Goal: Task Accomplishment & Management: Manage account settings

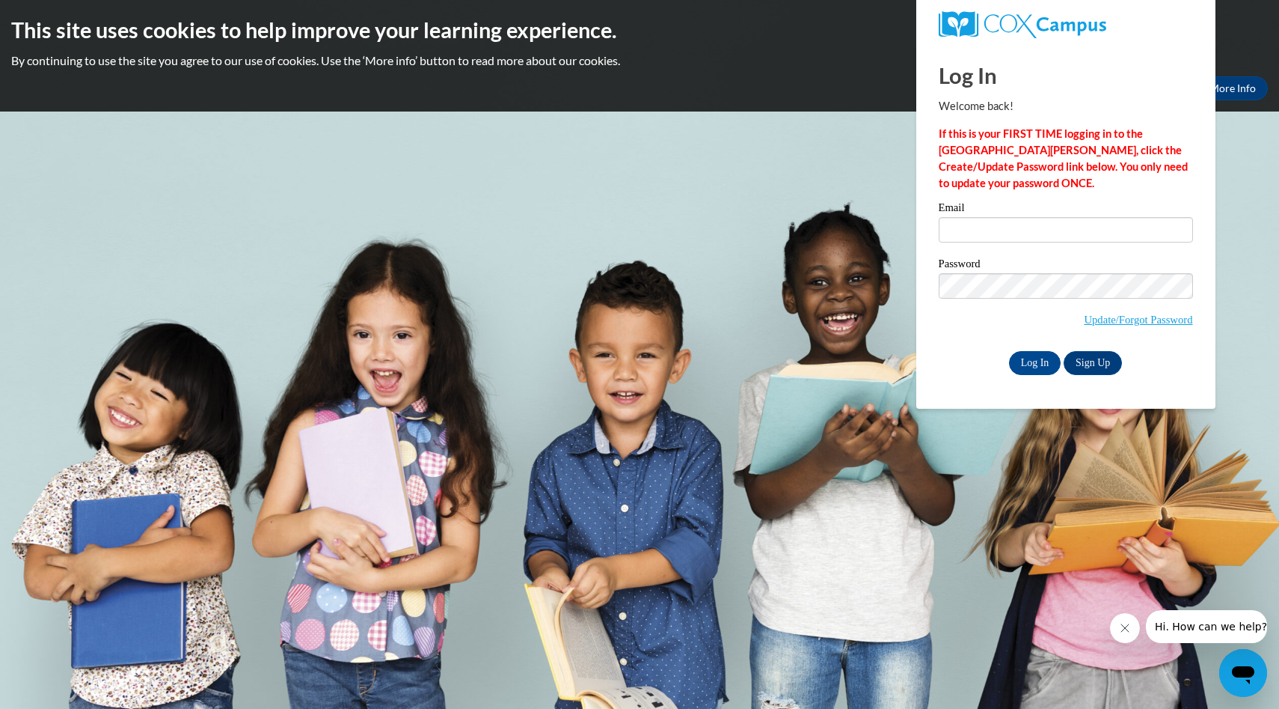
click at [1128, 328] on span "Update/Forgot Password" at bounding box center [1066, 304] width 254 height 62
click at [1127, 318] on link "Update/Forgot Password" at bounding box center [1138, 319] width 108 height 12
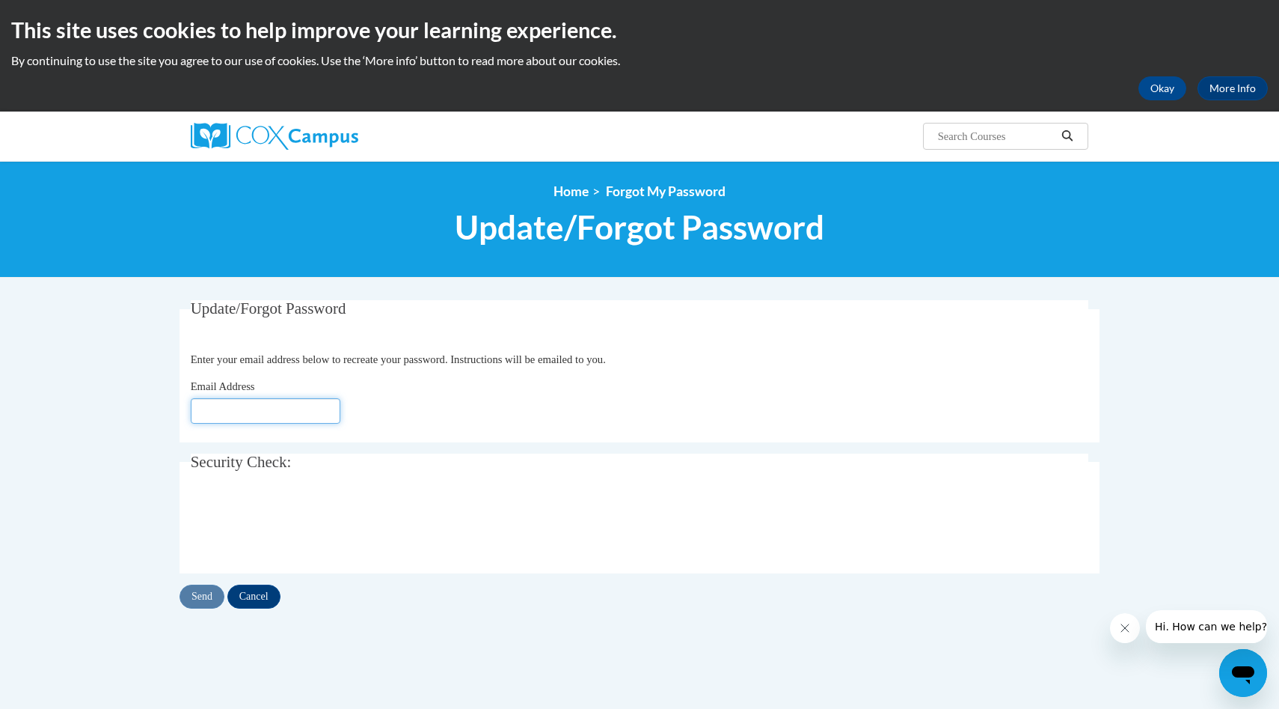
click at [248, 416] on input "Email Address" at bounding box center [266, 410] width 150 height 25
type input "[EMAIL_ADDRESS][DOMAIN_NAME]"
click at [207, 599] on input "Send" at bounding box center [202, 596] width 45 height 24
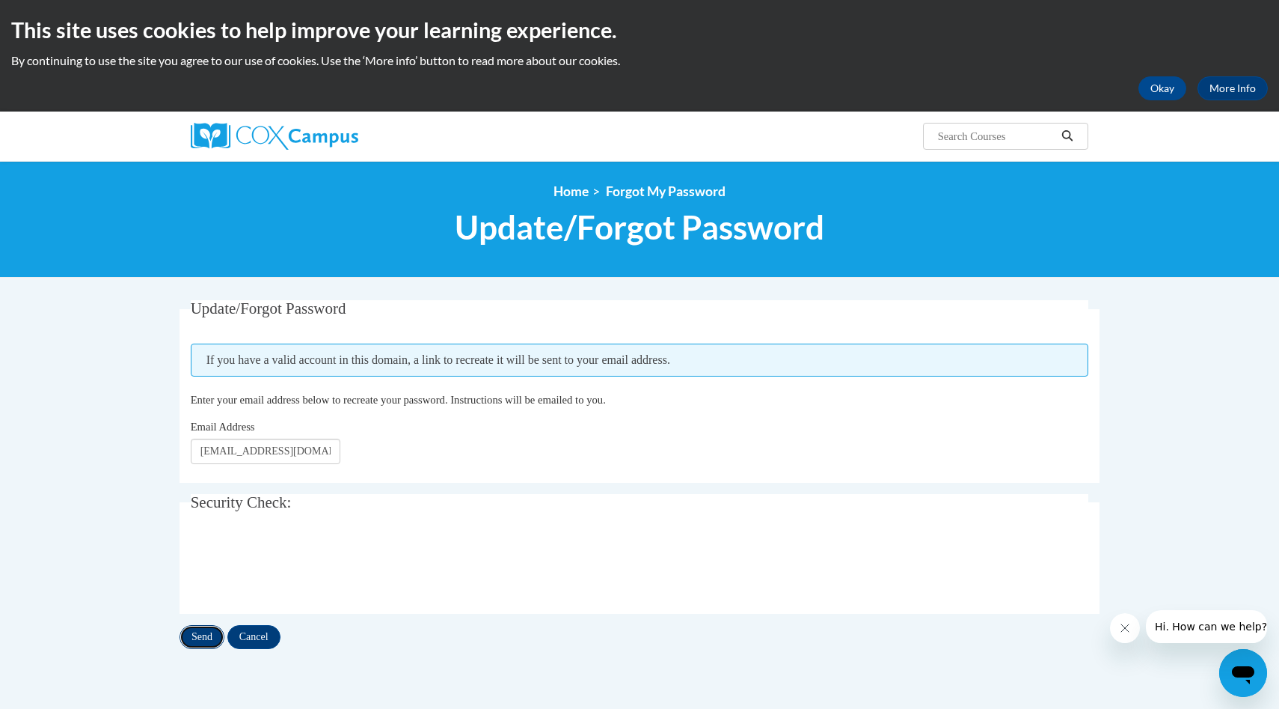
click at [204, 636] on input "Send" at bounding box center [202, 637] width 45 height 24
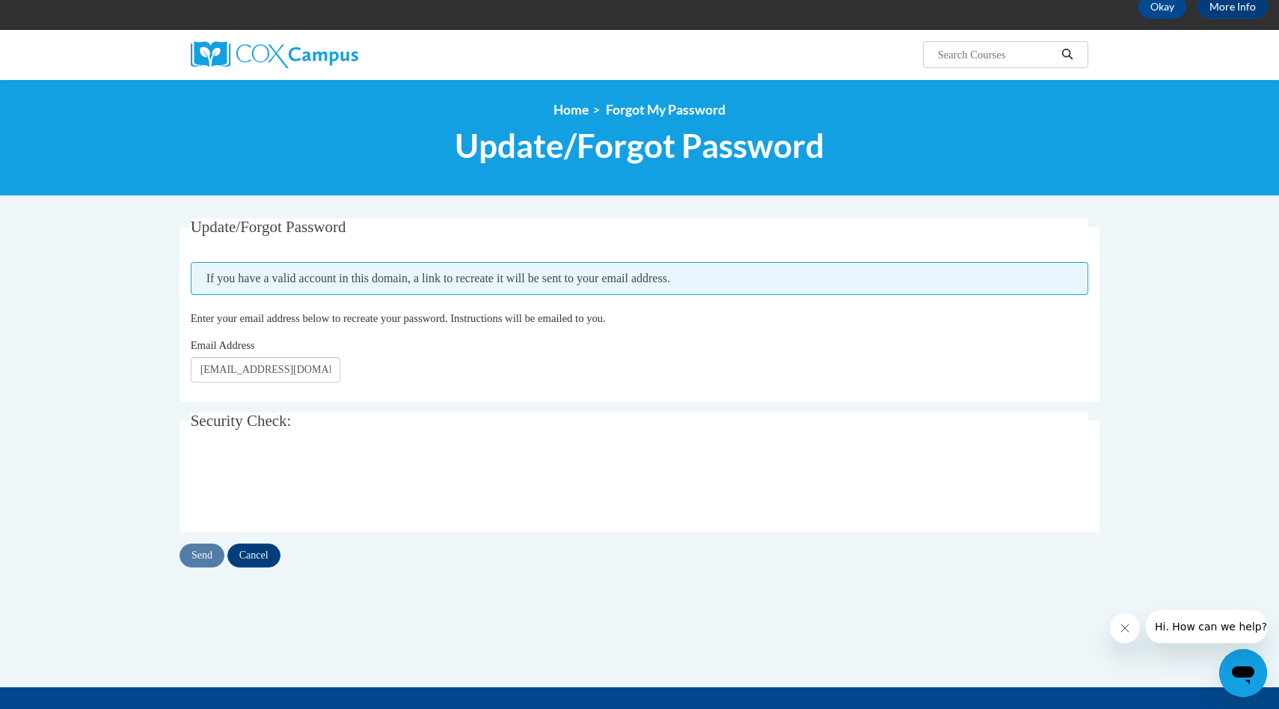
scroll to position [79, 0]
